Goal: Transaction & Acquisition: Book appointment/travel/reservation

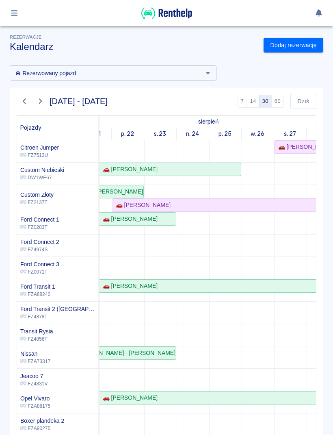
scroll to position [0, 87]
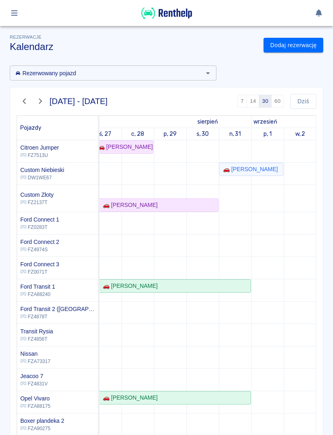
click at [297, 47] on link "Dodaj rezerwację" at bounding box center [294, 45] width 60 height 15
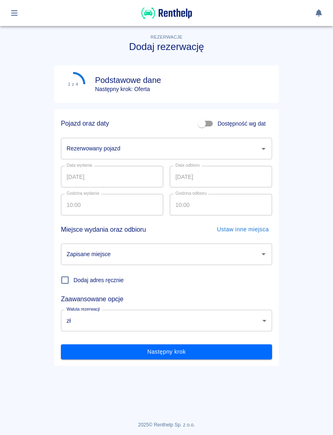
click at [254, 154] on input "Rezerwowany pojazd" at bounding box center [161, 148] width 192 height 14
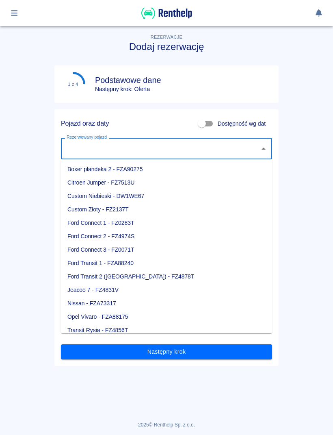
click at [126, 224] on li "Ford Connect 1 - FZ0283T" at bounding box center [166, 222] width 211 height 13
type input "Ford Connect 1 - FZ0283T"
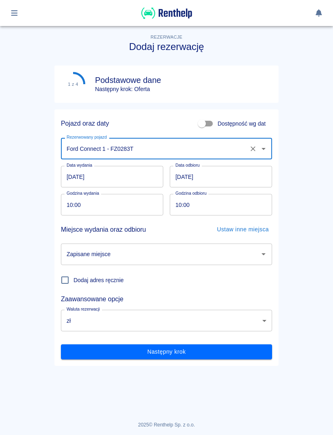
click at [138, 176] on input "[DATE]" at bounding box center [112, 177] width 102 height 22
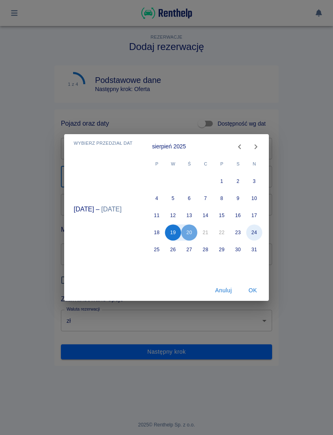
click at [255, 232] on button "24" at bounding box center [255, 232] width 16 height 16
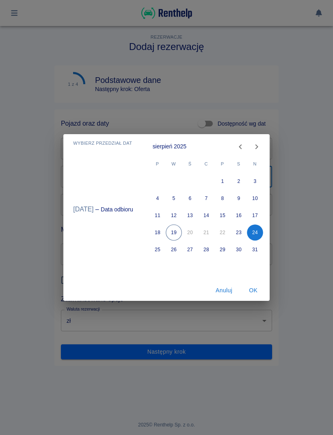
type input "[DATE]"
click at [221, 251] on button "29" at bounding box center [223, 249] width 16 height 16
type input "[DATE]"
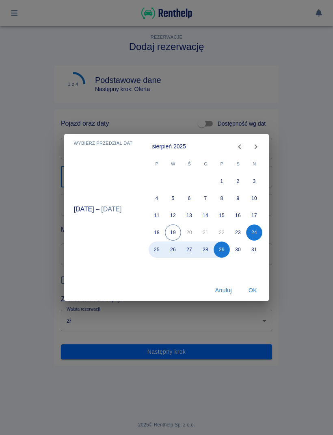
click at [256, 291] on button "OK" at bounding box center [253, 290] width 26 height 15
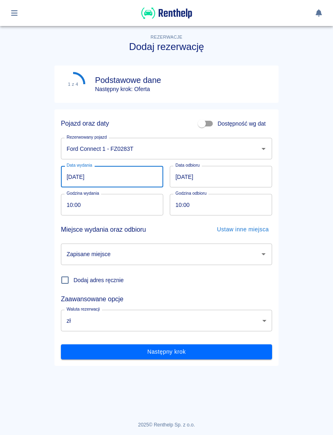
click at [206, 208] on input "10:00" at bounding box center [218, 205] width 97 height 22
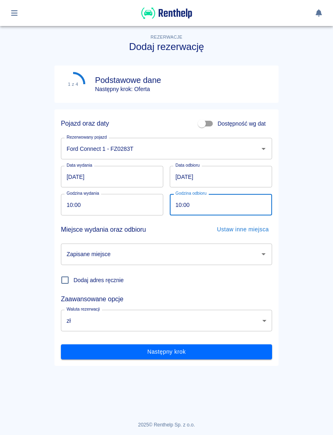
click at [213, 258] on input "Zapisane miejsce" at bounding box center [161, 254] width 192 height 14
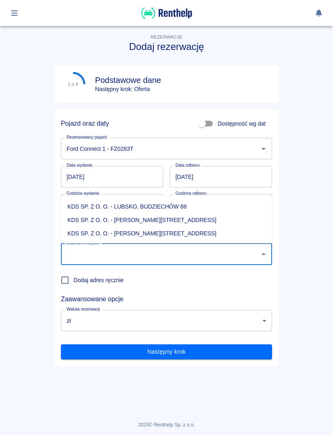
click at [175, 237] on li "KDS SP. Z O. O. - [PERSON_NAME][STREET_ADDRESS]" at bounding box center [166, 233] width 211 height 13
type input "KDS SP. Z O. O. - [PERSON_NAME][STREET_ADDRESS]"
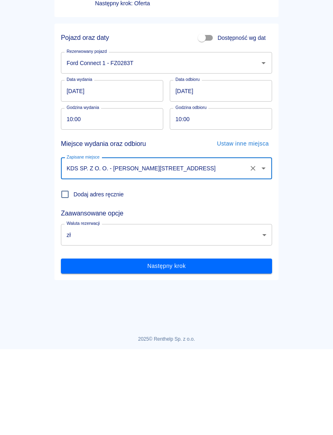
click at [219, 344] on button "Następny krok" at bounding box center [166, 351] width 211 height 15
